Goal: Contribute content: Add original content to the website for others to see

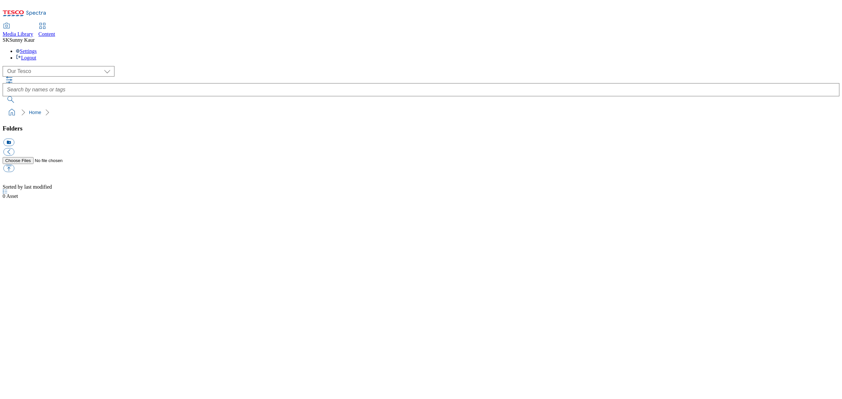
click at [31, 106] on ol "Home" at bounding box center [423, 112] width 833 height 12
click at [33, 23] on link "Media Library" at bounding box center [18, 30] width 31 height 14
click at [484, 199] on div at bounding box center [421, 199] width 837 height 0
click at [32, 66] on div "( optional ) Dotcom UK GHS Marketing UK GHS Product UK Our Tesco Our Tesco" at bounding box center [421, 71] width 837 height 11
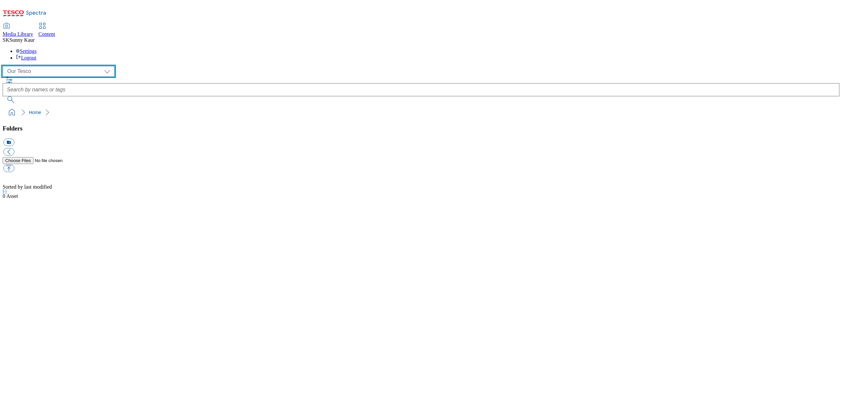
click at [29, 66] on select "Dotcom UK GHS Marketing UK GHS Product UK Our Tesco" at bounding box center [59, 71] width 112 height 11
click at [5, 66] on select "Dotcom UK GHS Marketing UK GHS Product UK Our Tesco" at bounding box center [59, 71] width 112 height 11
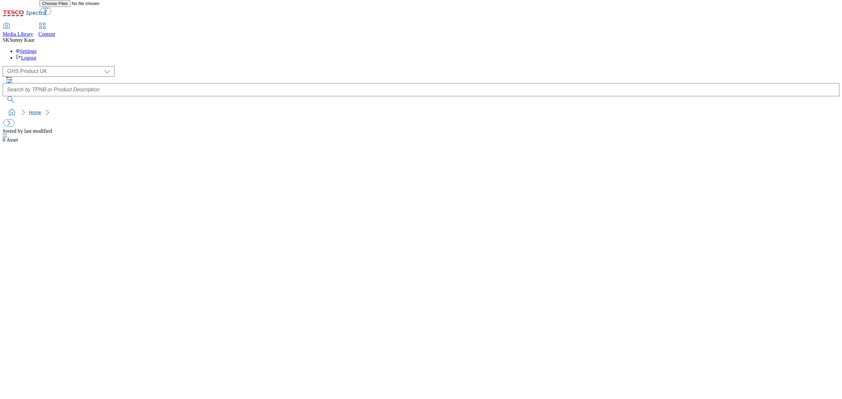
click at [29, 110] on link "Home" at bounding box center [35, 112] width 12 height 5
click at [28, 66] on select "Dotcom UK GHS Marketing UK GHS Product UK Our Tesco" at bounding box center [59, 71] width 112 height 11
select select "flare-ourtesco"
click at [5, 66] on select "Dotcom UK GHS Marketing UK GHS Product UK Our Tesco" at bounding box center [59, 71] width 112 height 11
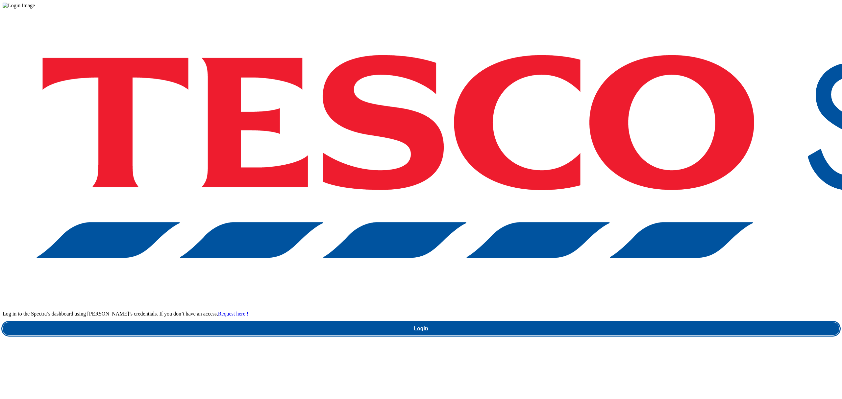
click at [612, 322] on link "Login" at bounding box center [421, 328] width 837 height 13
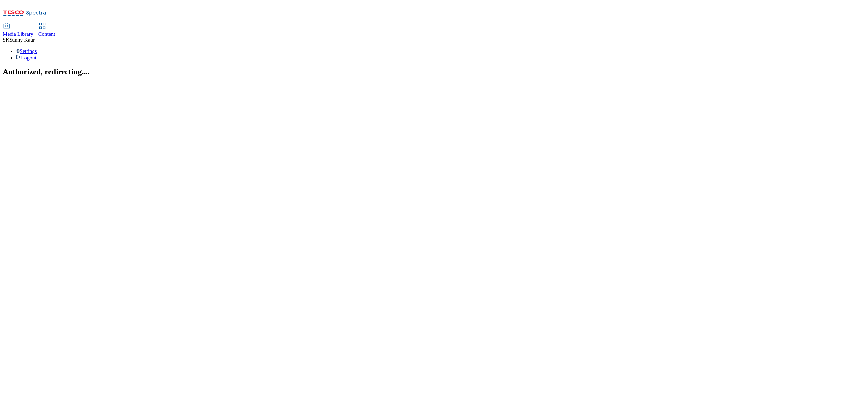
click at [33, 31] on span "Media Library" at bounding box center [18, 34] width 31 height 6
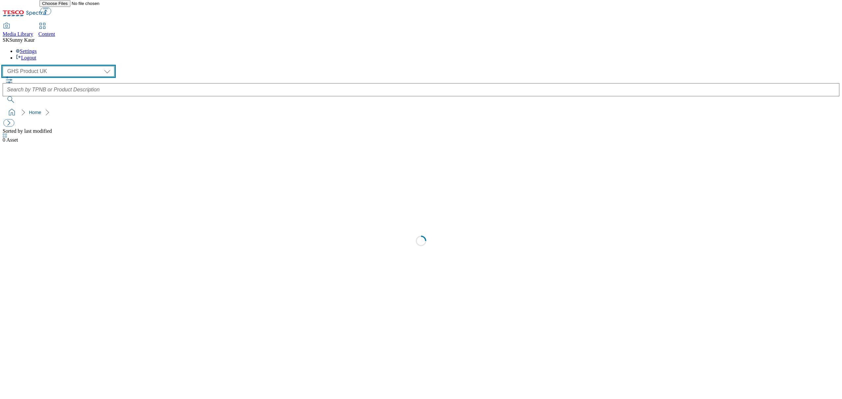
click at [44, 66] on select "Dotcom UK GHS Marketing UK GHS Product UK Our Tesco" at bounding box center [59, 71] width 112 height 11
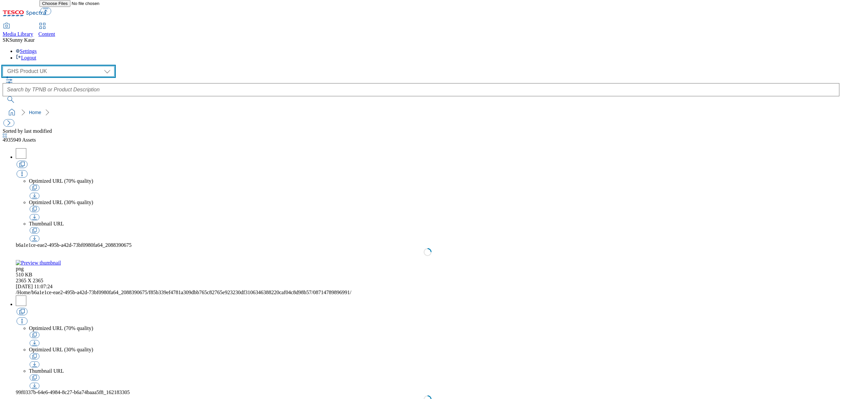
select select "flare-ourtesco"
click at [5, 66] on select "Dotcom UK GHS Marketing UK GHS Product UK Our Tesco" at bounding box center [59, 71] width 112 height 11
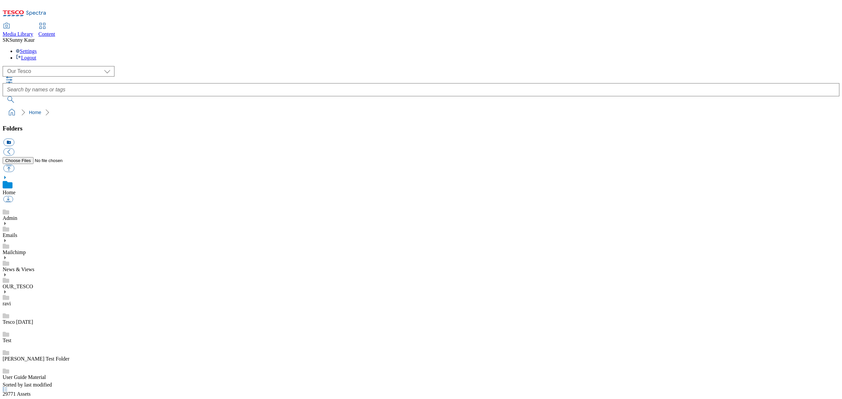
click at [7, 255] on icon at bounding box center [5, 257] width 5 height 5
click at [17, 322] on link "Menus" at bounding box center [10, 325] width 14 height 6
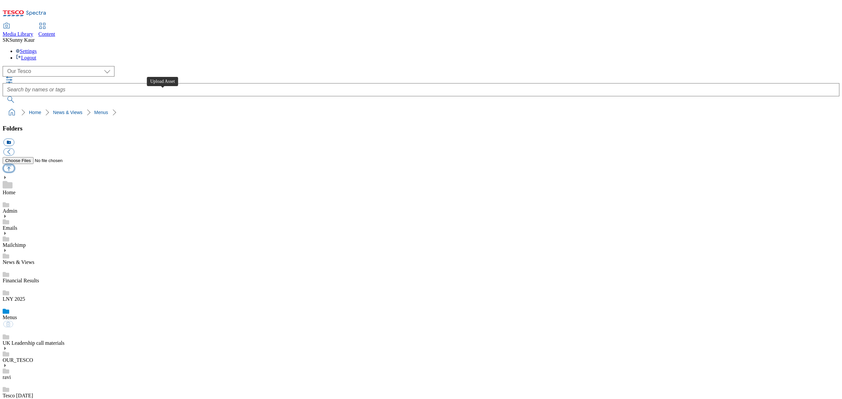
click at [14, 165] on button "button" at bounding box center [8, 169] width 11 height 8
type input "C:\fakepath\Heart Proposed menu 29092025.pdf"
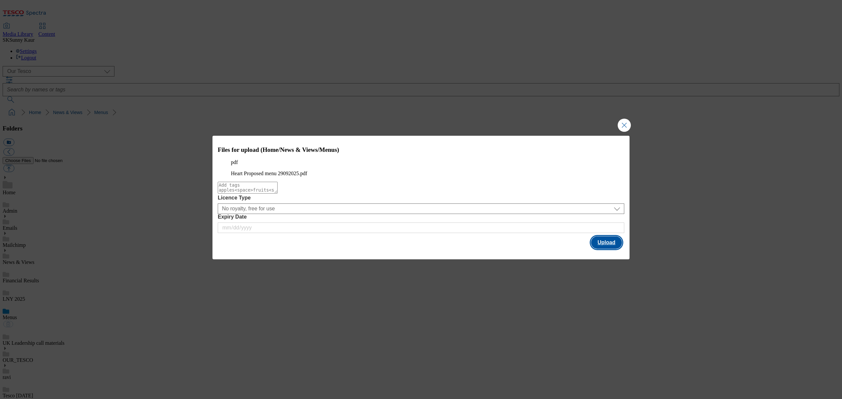
click at [601, 249] on button "Upload" at bounding box center [606, 242] width 31 height 12
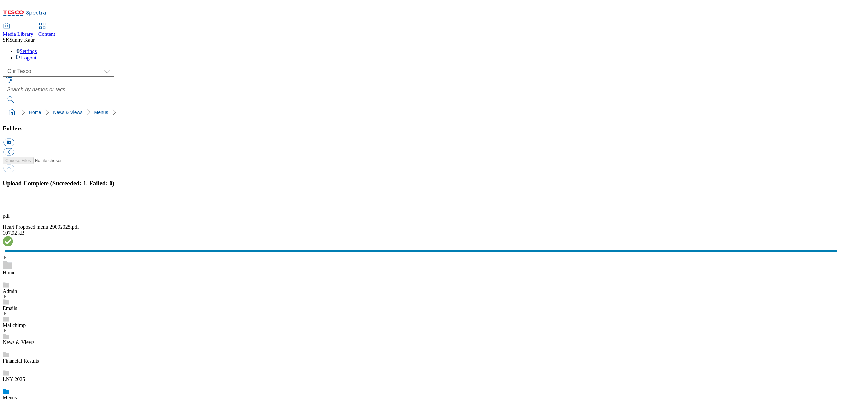
click at [17, 395] on link "Menus" at bounding box center [10, 398] width 14 height 6
click at [91, 364] on div "LNY 2025" at bounding box center [421, 373] width 837 height 18
click at [13, 207] on button "button" at bounding box center [8, 204] width 10 height 6
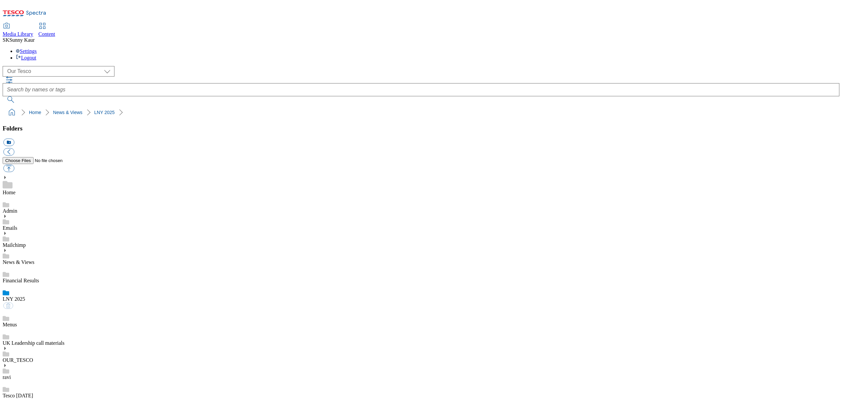
click at [25, 296] on link "LNY 2025" at bounding box center [14, 299] width 22 height 6
click at [82, 309] on div "Menus" at bounding box center [421, 318] width 837 height 18
